Goal: Task Accomplishment & Management: Use online tool/utility

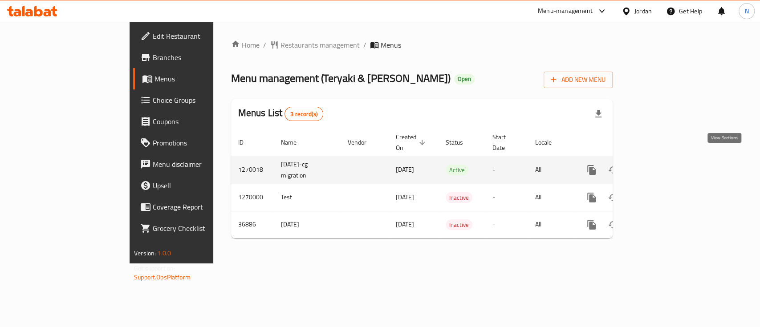
click at [661, 165] on icon "enhanced table" at bounding box center [655, 170] width 11 height 11
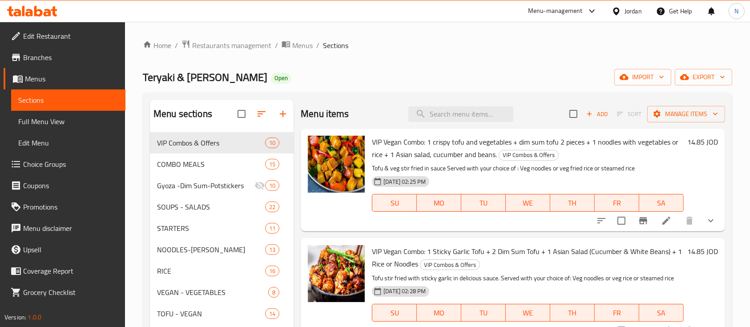
click at [38, 15] on icon at bounding box center [38, 11] width 8 height 11
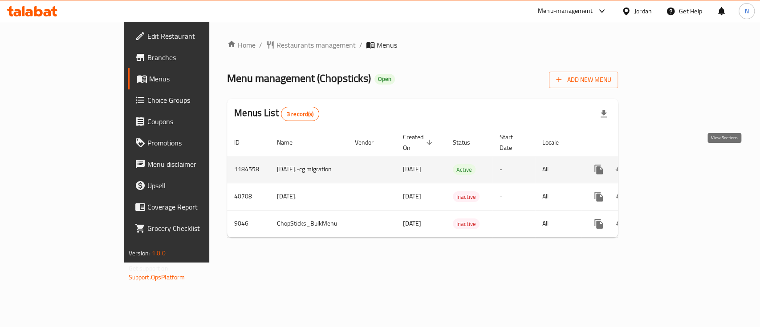
click at [667, 166] on icon "enhanced table" at bounding box center [663, 170] width 8 height 8
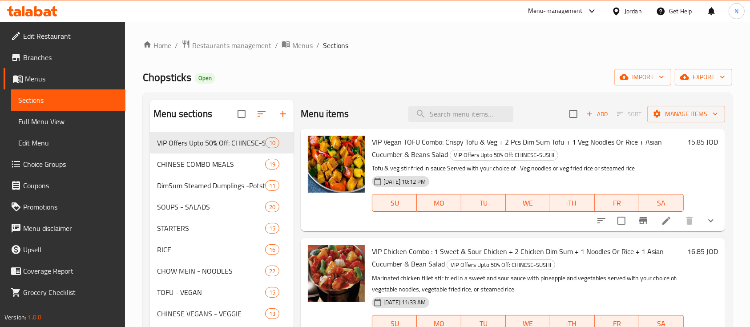
click at [149, 75] on span "Chopsticks" at bounding box center [167, 77] width 49 height 20
copy span "Chopsticks"
click at [60, 78] on span "Menus" at bounding box center [71, 78] width 93 height 11
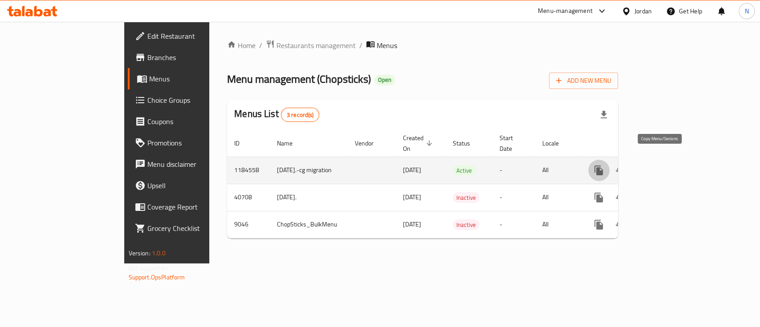
click at [602, 166] on icon "more" at bounding box center [598, 171] width 8 height 10
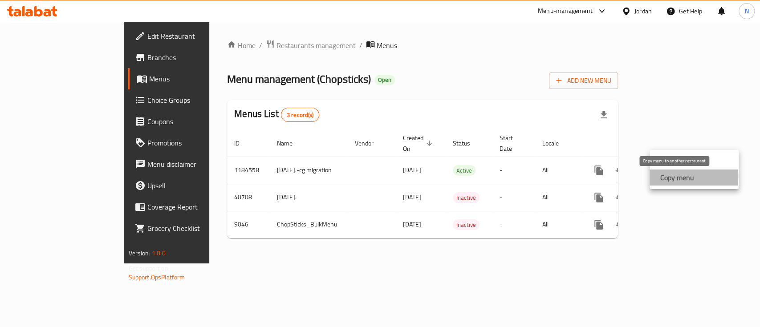
click at [667, 176] on strong "Copy menu" at bounding box center [677, 177] width 34 height 11
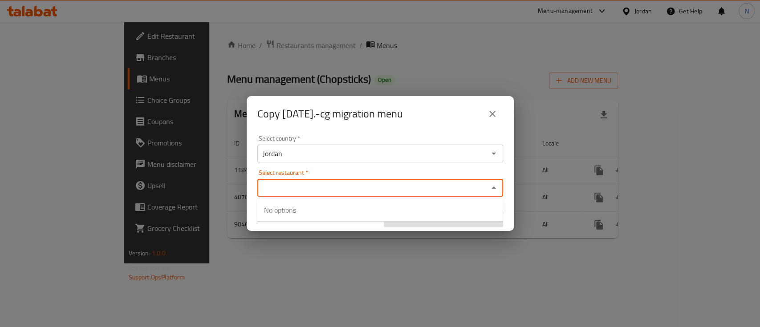
click at [347, 182] on input "Select restaurant   *" at bounding box center [373, 188] width 226 height 12
paste input "5294"
type input "5294"
paste input "12331"
type input "12331"
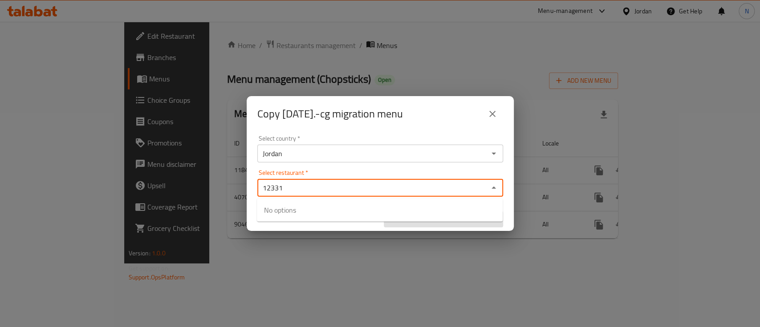
click at [312, 186] on input "12331" at bounding box center [373, 188] width 226 height 12
click at [431, 190] on input "12331" at bounding box center [373, 188] width 226 height 12
click at [481, 188] on input "12331" at bounding box center [373, 188] width 226 height 12
click at [495, 188] on icon "Close" at bounding box center [493, 187] width 11 height 11
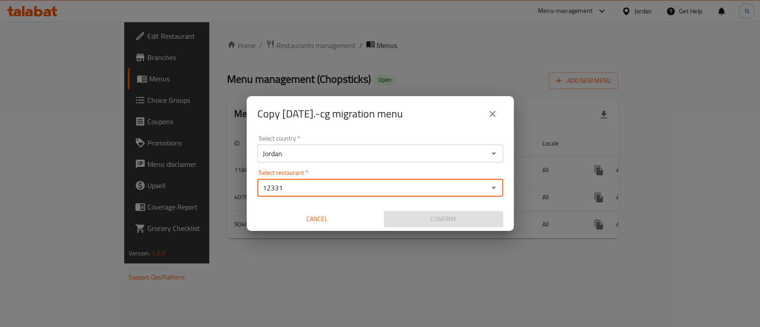
click at [412, 186] on input "12331" at bounding box center [373, 188] width 226 height 12
paste input "Teryaki & [PERSON_NAME]"
type input "Teryaki & [PERSON_NAME]"
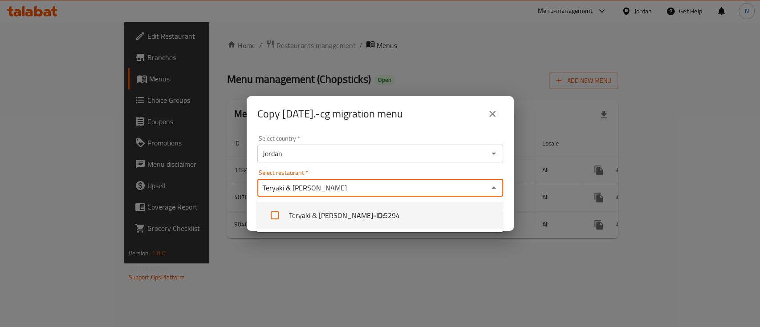
click at [277, 215] on input "checkbox" at bounding box center [274, 215] width 21 height 21
checkbox input "true"
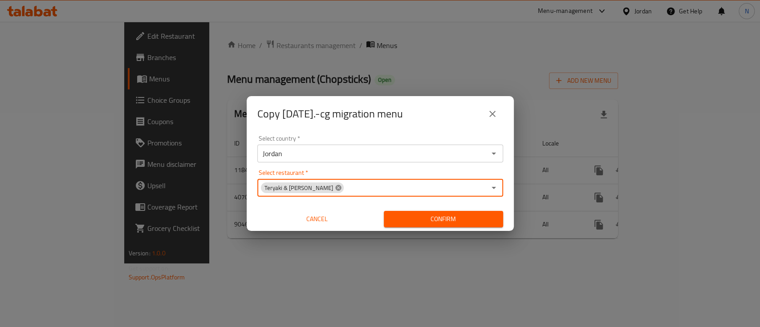
click at [335, 188] on icon at bounding box center [338, 187] width 7 height 7
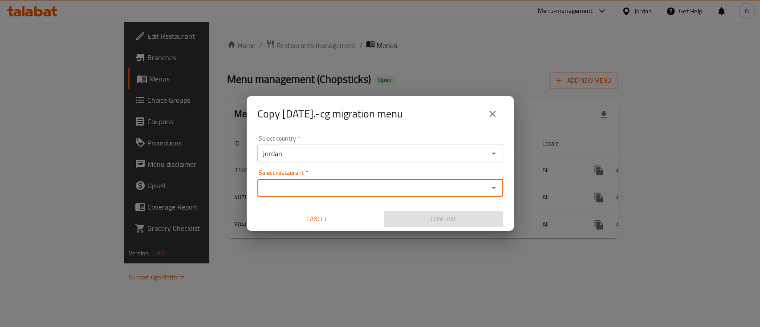
paste input "Teryaki & [PERSON_NAME]"
type input "Teryaki & [PERSON_NAME]"
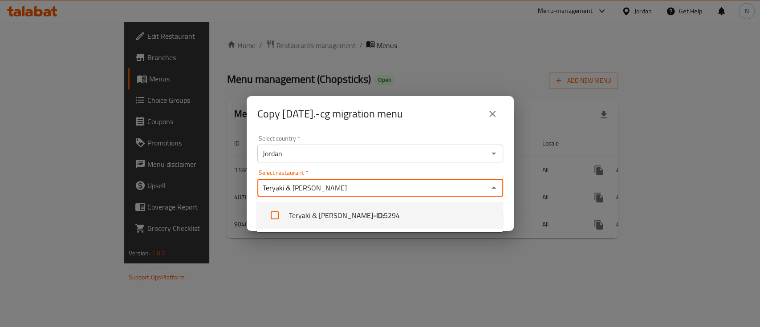
click at [313, 218] on li "Teryaki & [PERSON_NAME] - ID: 5294" at bounding box center [380, 215] width 246 height 27
click at [403, 170] on div "Select restaurant   * Teryaki & Sushi Yama Select restaurant *" at bounding box center [380, 183] width 246 height 27
click at [486, 218] on li "Teryaki & [PERSON_NAME] - ID: 5294" at bounding box center [380, 215] width 246 height 27
click at [438, 221] on li "Teryaki & [PERSON_NAME] - ID: 5294" at bounding box center [380, 215] width 246 height 27
checkbox input "true"
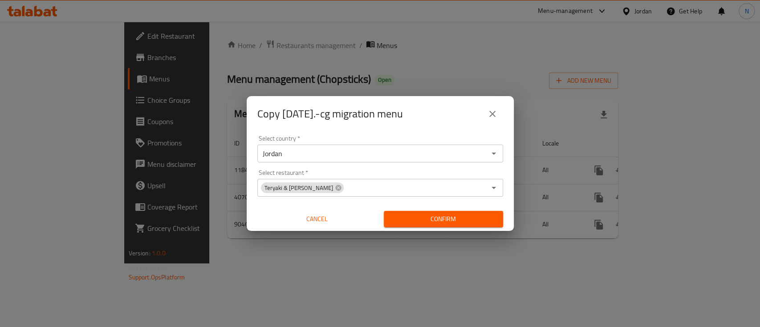
click at [509, 194] on div "Select country   * Jordan Select country * Select restaurant   * Teryaki & Sush…" at bounding box center [380, 181] width 267 height 99
click at [477, 218] on span "Confirm" at bounding box center [443, 219] width 105 height 11
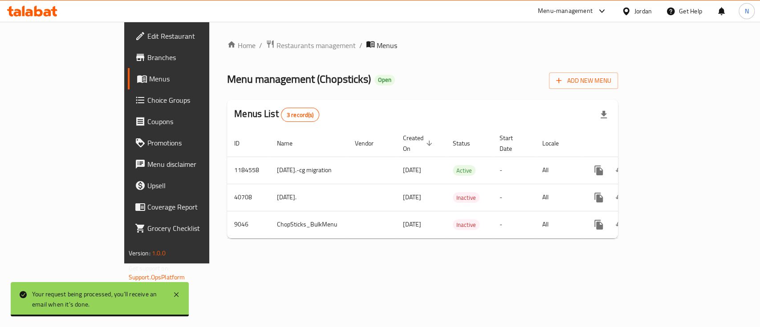
click at [43, 7] on icon at bounding box center [32, 11] width 50 height 11
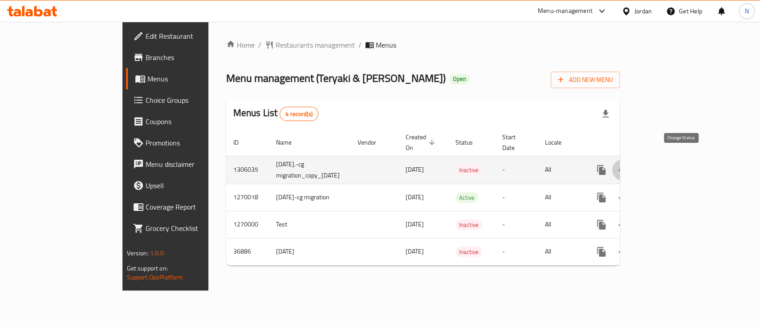
click at [628, 165] on icon "enhanced table" at bounding box center [622, 170] width 11 height 11
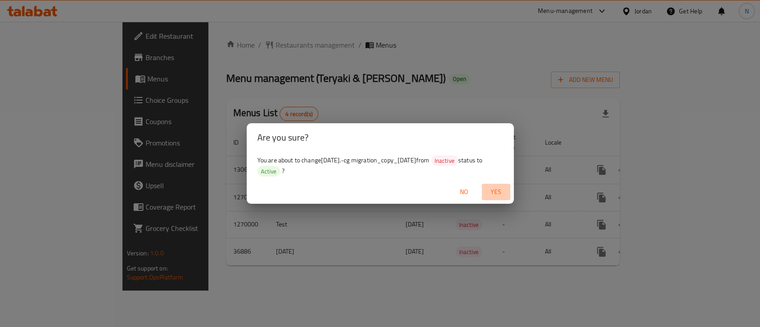
click at [495, 190] on span "Yes" at bounding box center [495, 191] width 21 height 11
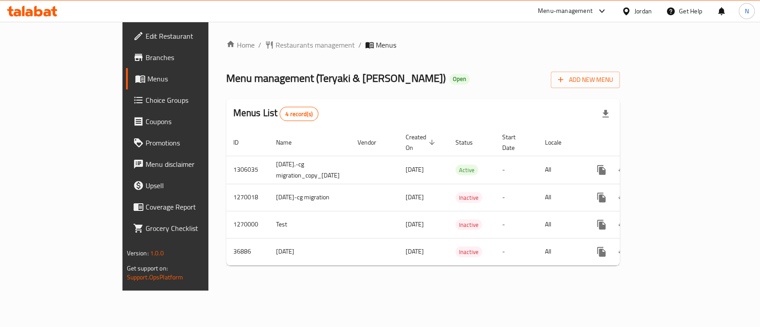
click at [37, 10] on icon at bounding box center [38, 11] width 8 height 11
